Goal: Check status: Check status

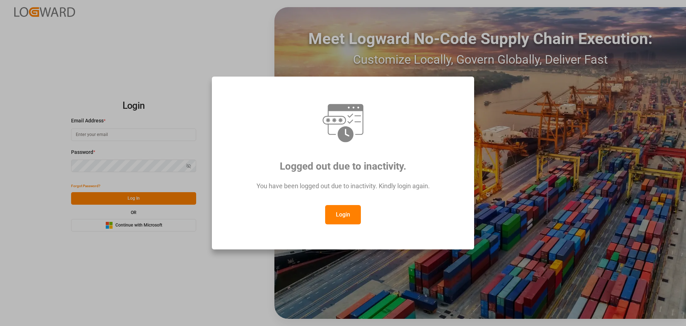
click at [340, 217] on button "Login" at bounding box center [343, 214] width 36 height 19
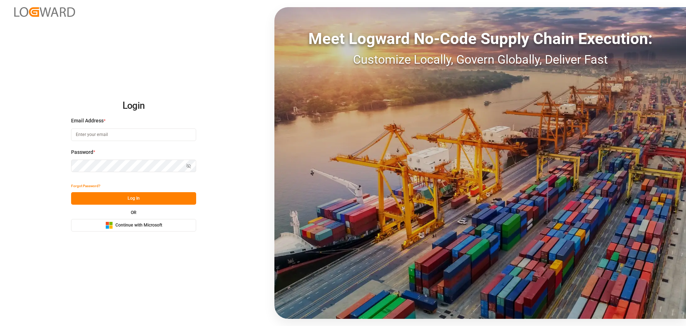
click at [141, 226] on span "Continue with Microsoft" at bounding box center [138, 225] width 47 height 6
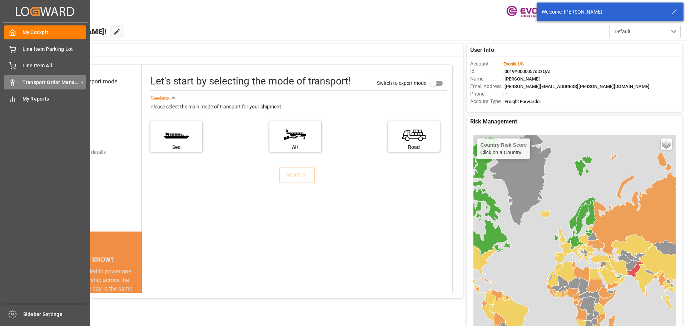
click at [26, 83] on span "Transport Order Management" at bounding box center [51, 83] width 56 height 8
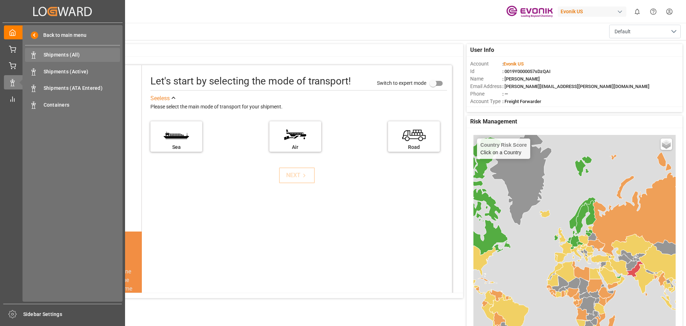
click at [60, 53] on span "Shipments (All)" at bounding box center [82, 55] width 77 height 8
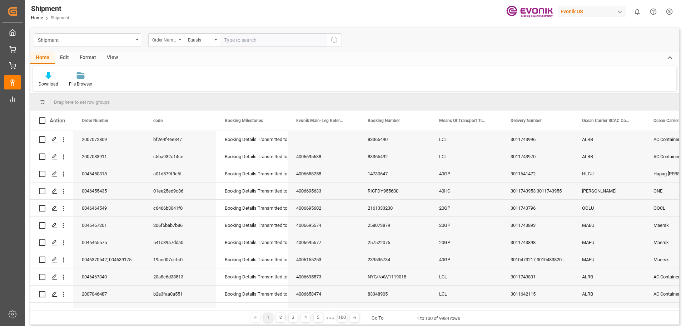
click at [180, 39] on div "Order Number" at bounding box center [166, 40] width 36 height 14
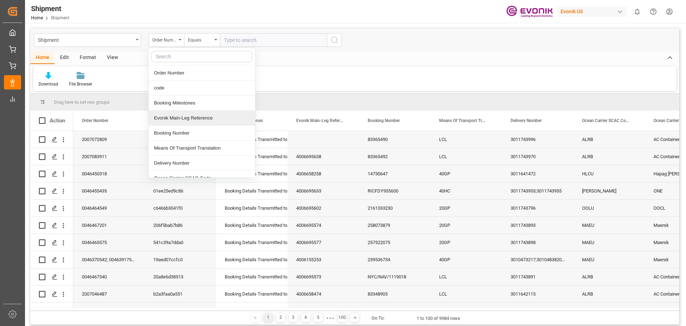
click at [180, 120] on div "Evonik Main-Leg Reference" at bounding box center [202, 117] width 107 height 15
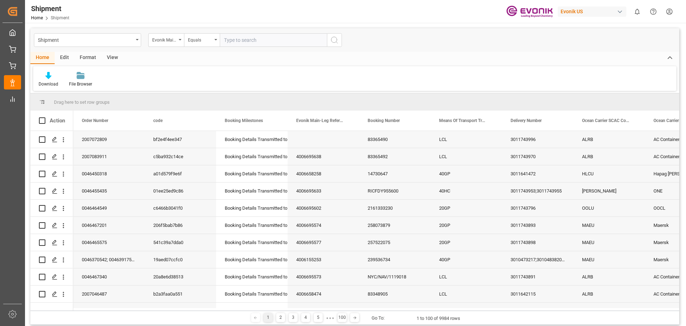
click at [243, 41] on input "text" at bounding box center [273, 40] width 107 height 14
paste input "4006504967"
type input "4006504967"
